Goal: Navigation & Orientation: Go to known website

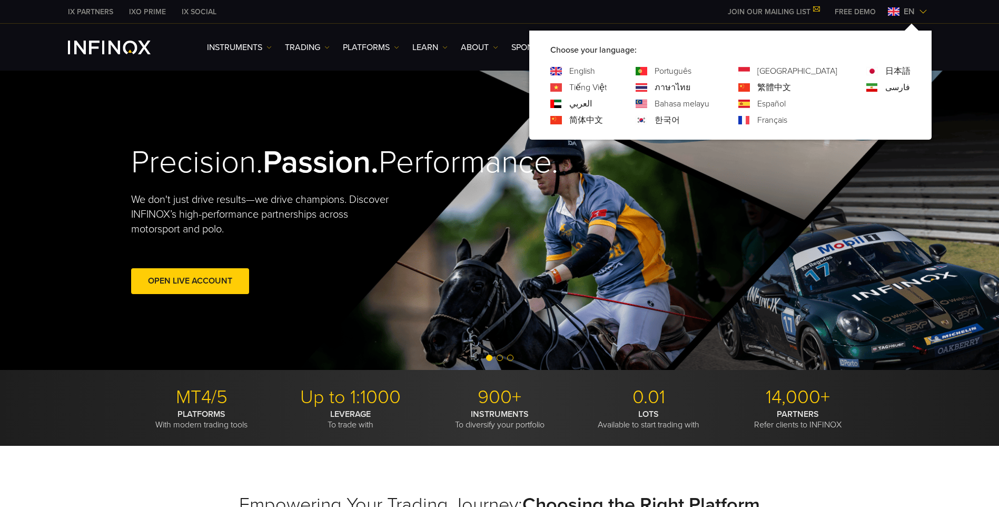
click at [680, 120] on link "한국어" at bounding box center [667, 120] width 25 height 13
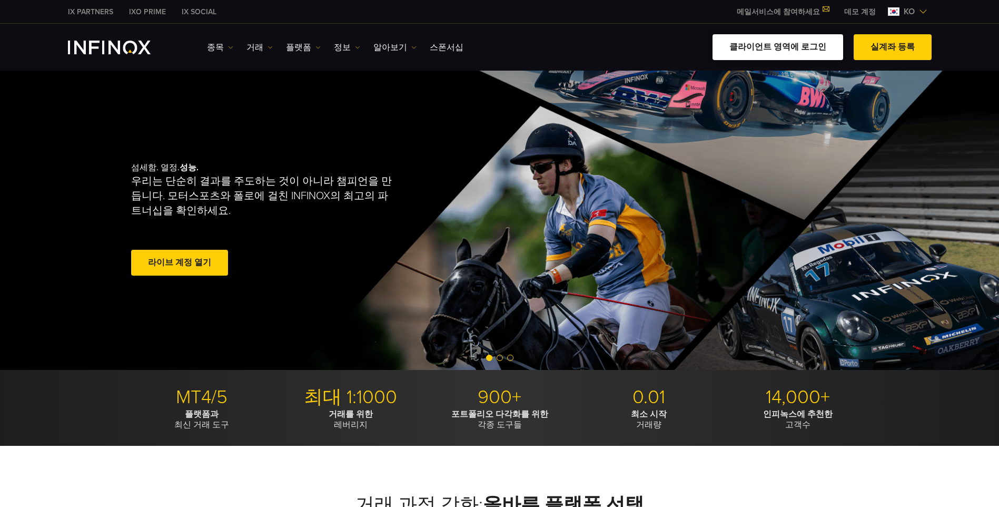
click at [738, 52] on link "클라이언트 영역에 로그인" at bounding box center [778, 47] width 131 height 26
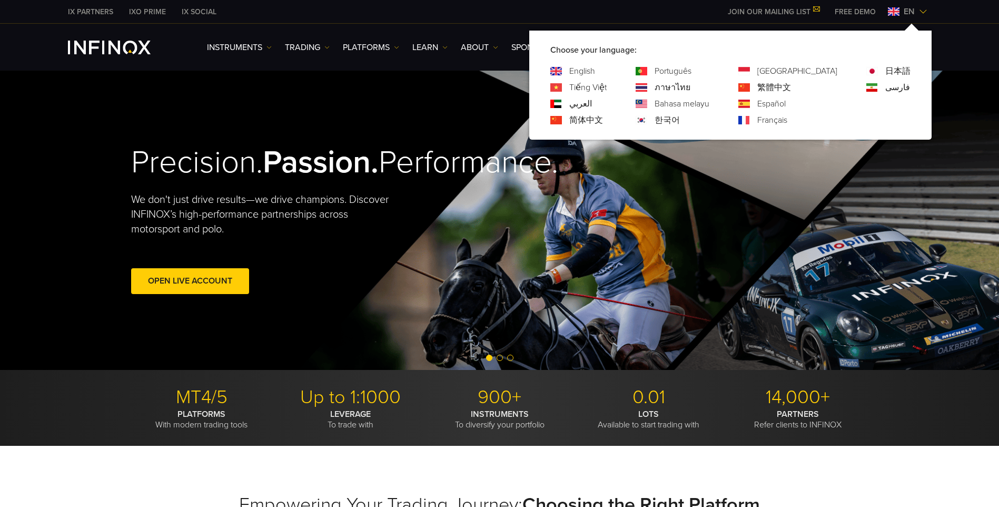
click at [680, 116] on link "한국어" at bounding box center [667, 120] width 25 height 13
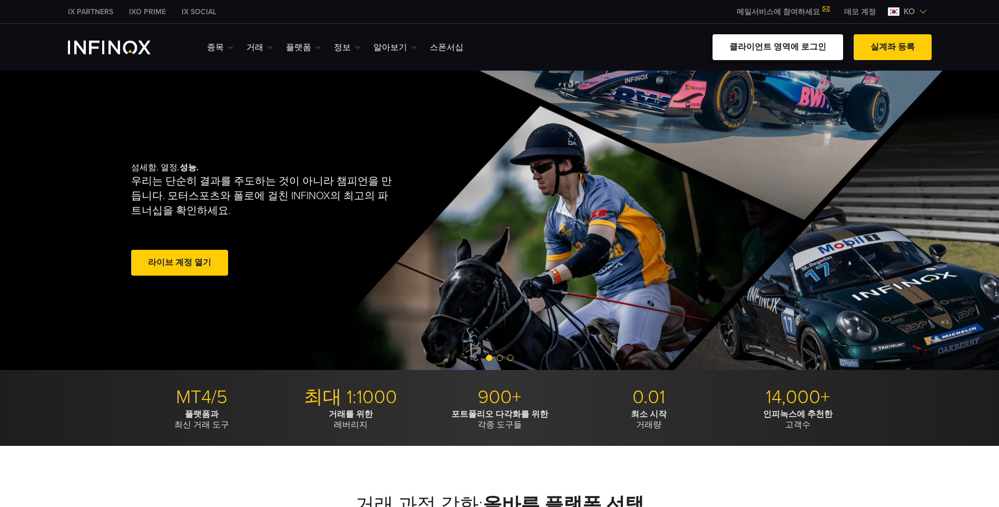
click at [818, 47] on link "클라이언트 영역에 로그인" at bounding box center [778, 47] width 131 height 26
